Goal: Find specific page/section: Find specific page/section

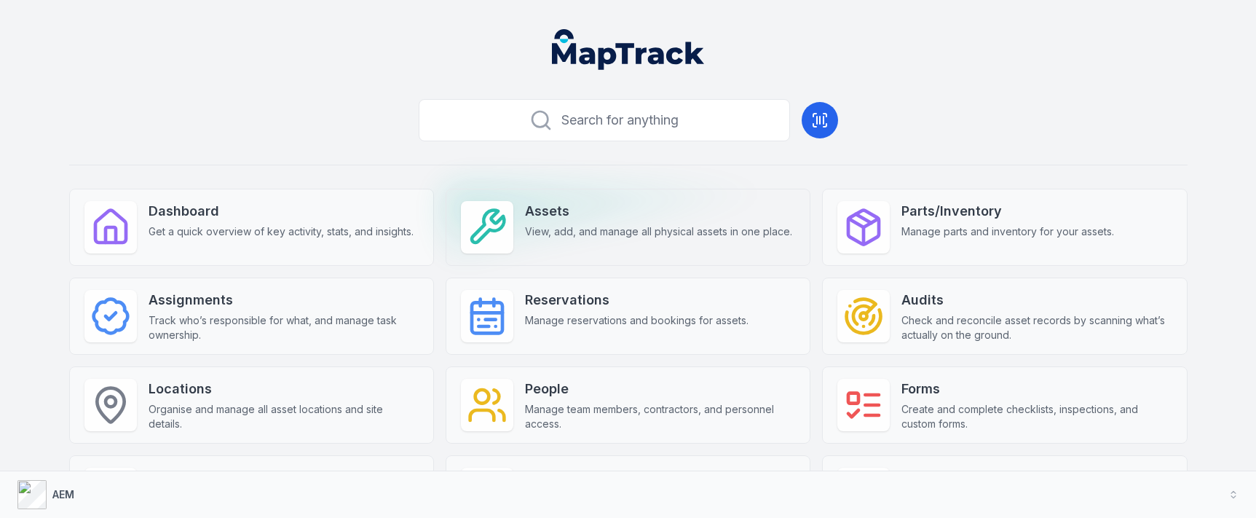
click at [512, 229] on div at bounding box center [487, 227] width 52 height 52
